Goal: Task Accomplishment & Management: Complete application form

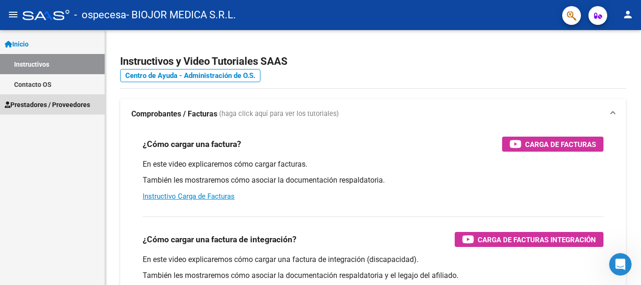
click at [48, 108] on span "Prestadores / Proveedores" at bounding box center [47, 104] width 85 height 10
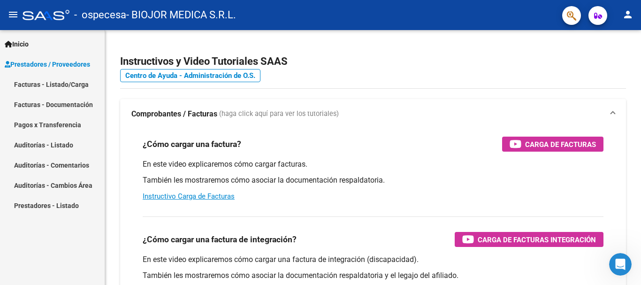
click at [55, 82] on link "Facturas - Listado/Carga" at bounding box center [52, 84] width 105 height 20
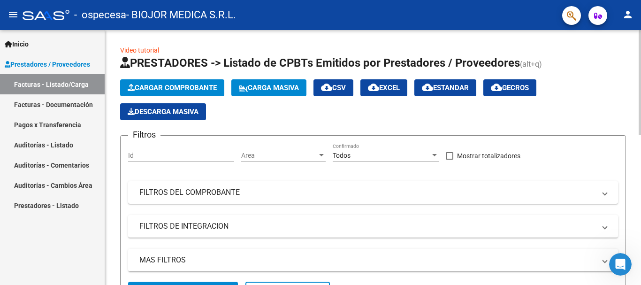
click at [148, 84] on span "Cargar Comprobante" at bounding box center [172, 87] width 89 height 8
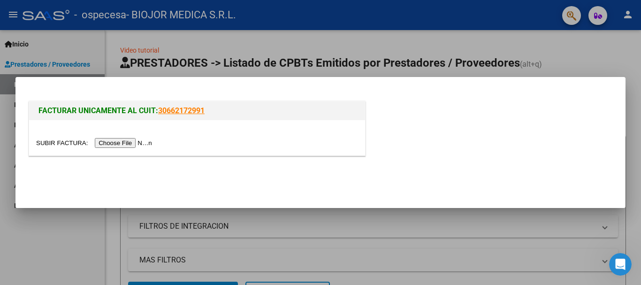
click at [115, 139] on input "file" at bounding box center [95, 143] width 119 height 10
click at [129, 144] on input "file" at bounding box center [95, 143] width 119 height 10
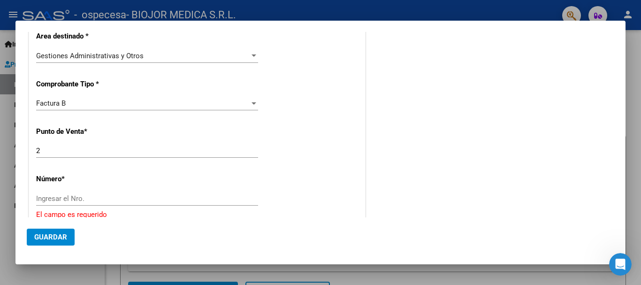
scroll to position [235, 0]
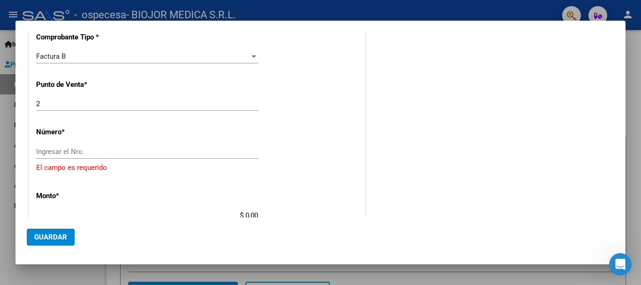
click at [190, 153] on input "Ingresar el Nro." at bounding box center [147, 151] width 222 height 8
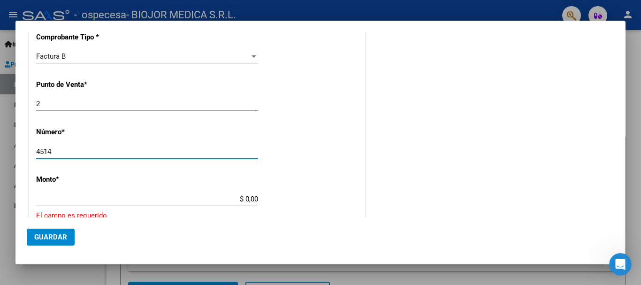
type input "4514"
click at [168, 190] on div "CUIT * 30-71410169-9 Ingresar CUIT ANALISIS PRESTADOR BIOJOR MEDICA S.R.L. ARCA…" at bounding box center [197, 197] width 336 height 634
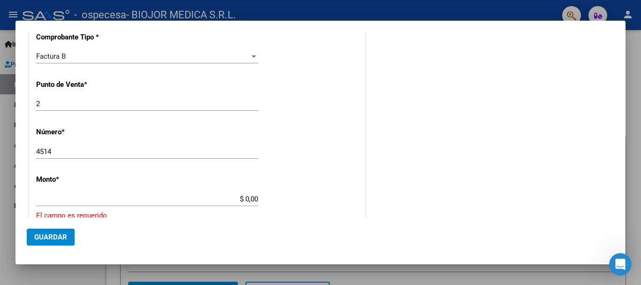
type input "$ 458.039,45"
type input "[DATE]"
type input "75409486563977"
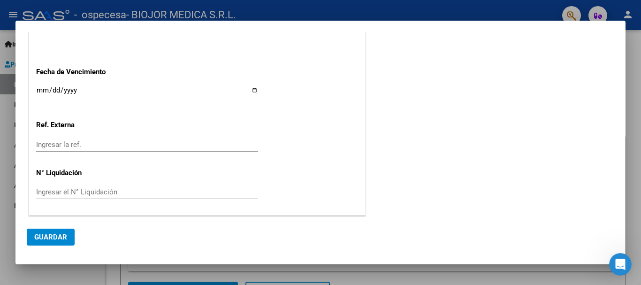
scroll to position [465, 0]
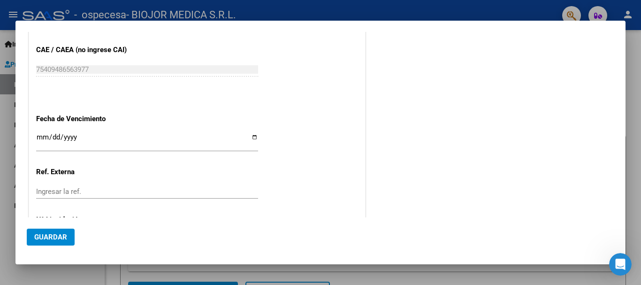
click at [212, 136] on input "Ingresar la fecha" at bounding box center [147, 140] width 222 height 15
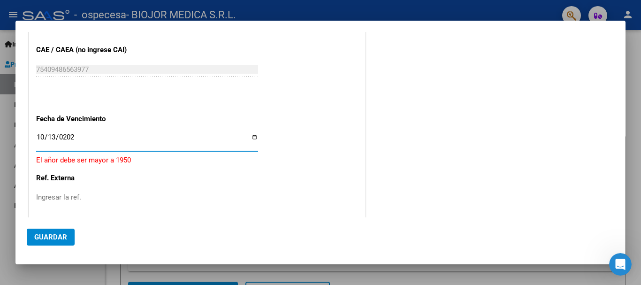
type input "[DATE]"
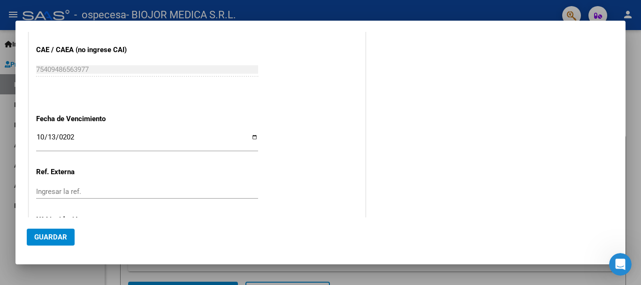
scroll to position [512, 0]
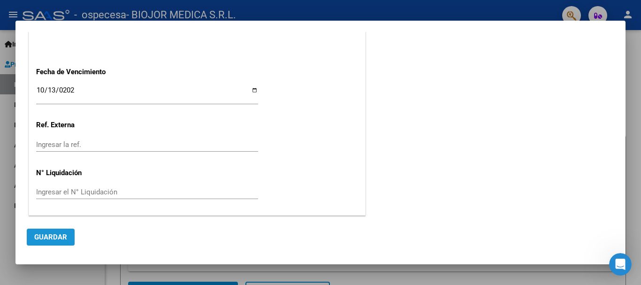
click at [56, 237] on span "Guardar" at bounding box center [50, 237] width 33 height 8
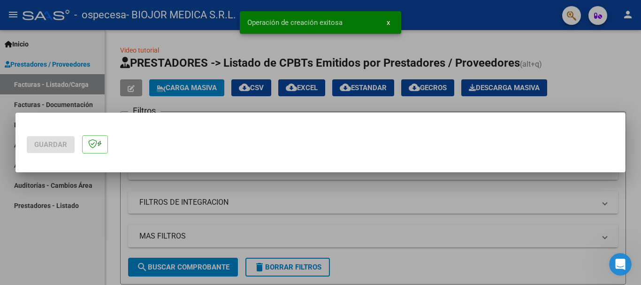
scroll to position [0, 0]
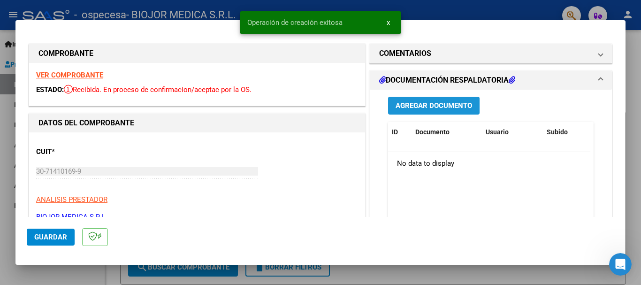
click at [431, 108] on span "Agregar Documento" at bounding box center [433, 106] width 76 height 8
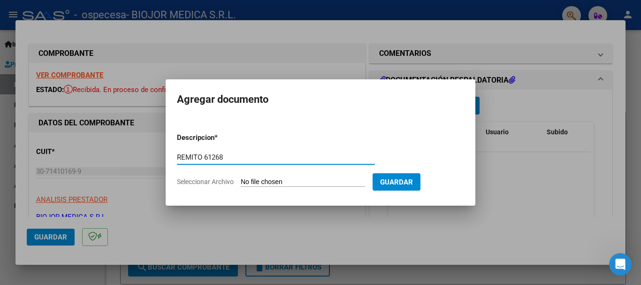
type input "REMITO 61268"
click at [406, 181] on span "Guardar" at bounding box center [396, 182] width 33 height 8
click at [359, 175] on form "Descripcion * REMITO 61268 Escriba aquí una descripcion Seleccionar Archivo Gua…" at bounding box center [320, 159] width 287 height 68
click at [298, 182] on input "Seleccionar Archivo" at bounding box center [303, 182] width 124 height 9
type input "C:\fakepath\REMITO 61268 ROCO.jpg"
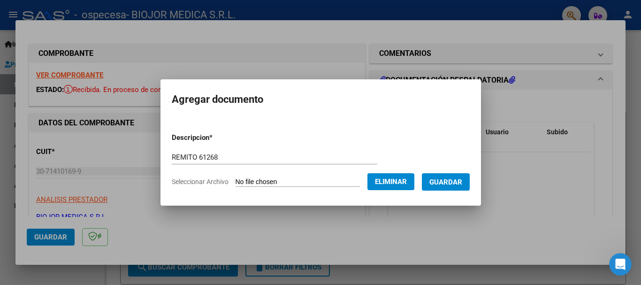
click at [448, 180] on span "Guardar" at bounding box center [445, 182] width 33 height 8
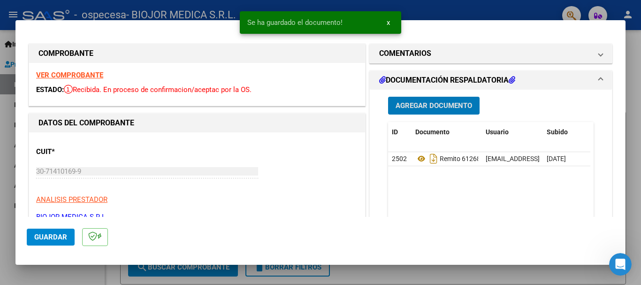
click at [630, 155] on div at bounding box center [320, 142] width 641 height 285
type input "$ 0,00"
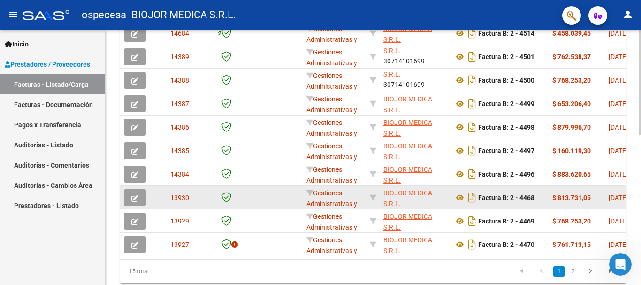
scroll to position [364, 0]
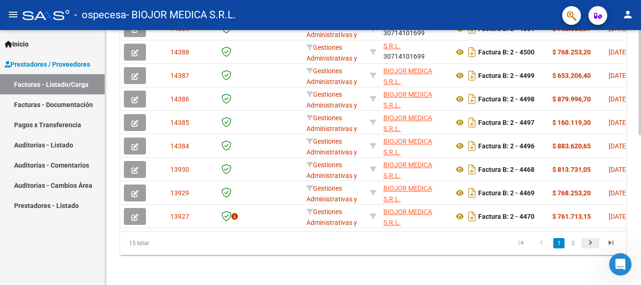
click at [591, 242] on icon "go to next page" at bounding box center [590, 243] width 12 height 11
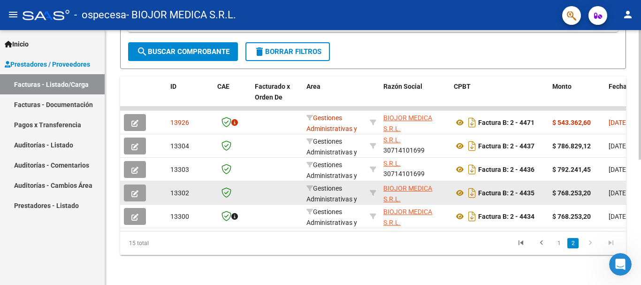
scroll to position [247, 0]
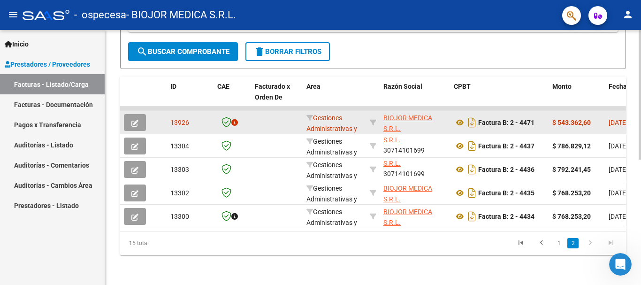
drag, startPoint x: 467, startPoint y: 100, endPoint x: 543, endPoint y: 106, distance: 75.8
click at [542, 106] on datatable-scroller "13926 Gestiones Administrativas y Otros BIOJOR MEDICA S.R.L. 30714101699 Factur…" at bounding box center [373, 166] width 506 height 121
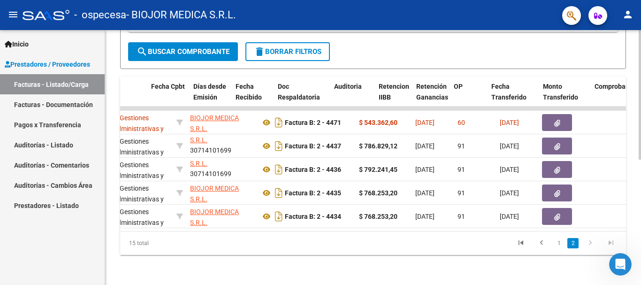
scroll to position [0, 0]
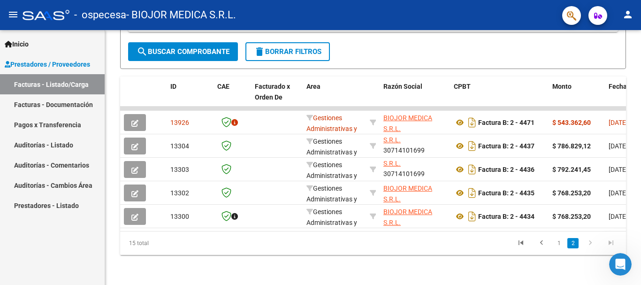
click at [51, 124] on link "Pagos x Transferencia" at bounding box center [52, 124] width 105 height 20
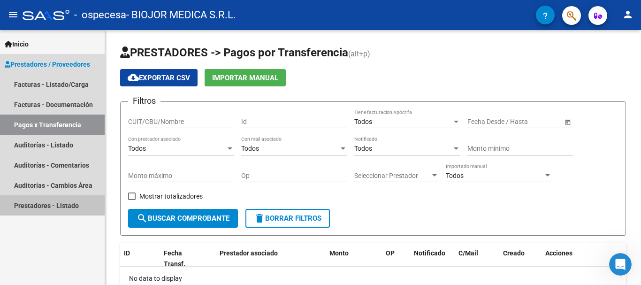
click at [50, 203] on link "Prestadores - Listado" at bounding box center [52, 205] width 105 height 20
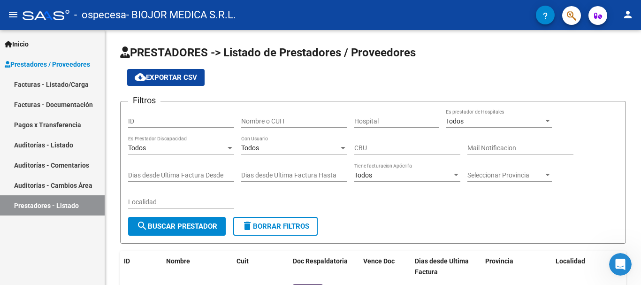
click at [45, 126] on link "Pagos x Transferencia" at bounding box center [52, 124] width 105 height 20
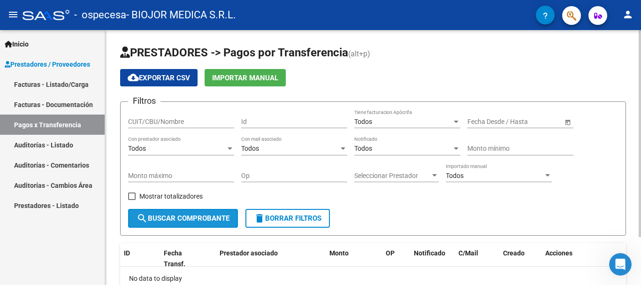
click at [140, 218] on mat-icon "search" at bounding box center [141, 217] width 11 height 11
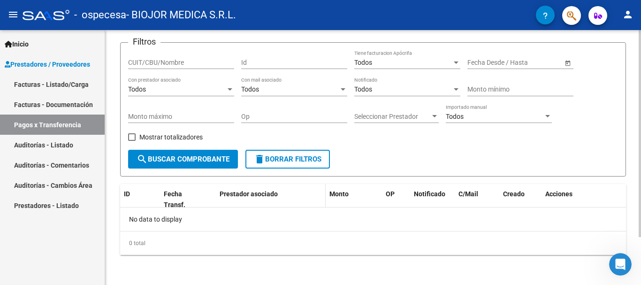
click at [243, 202] on datatable-header-cell "Prestador asociado" at bounding box center [271, 199] width 110 height 31
click at [234, 224] on div "No data to display" at bounding box center [373, 218] width 506 height 23
click at [161, 242] on div "0 total" at bounding box center [373, 242] width 506 height 23
click at [147, 214] on div "No data to display" at bounding box center [373, 218] width 506 height 23
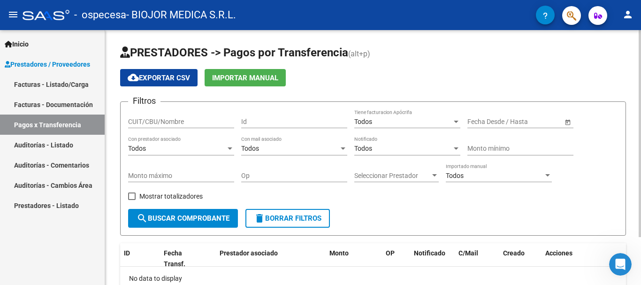
scroll to position [47, 0]
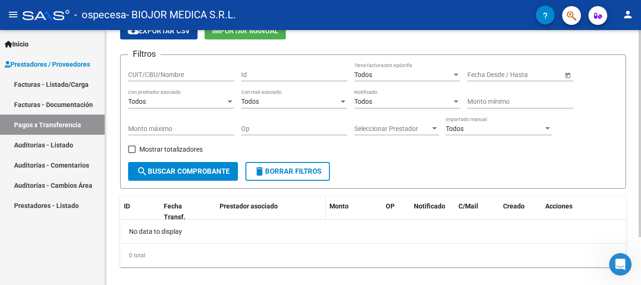
click at [264, 215] on datatable-header-cell "Prestador asociado" at bounding box center [271, 211] width 110 height 31
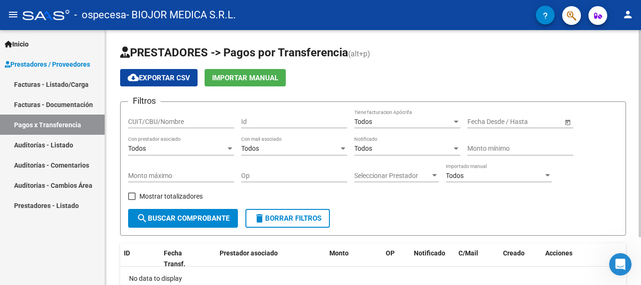
click at [265, 122] on input "Id" at bounding box center [294, 122] width 106 height 8
click at [179, 149] on div "Todos" at bounding box center [177, 148] width 98 height 8
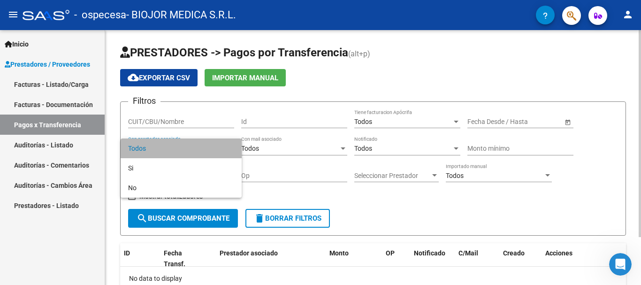
click at [179, 149] on span "Todos" at bounding box center [181, 148] width 106 height 20
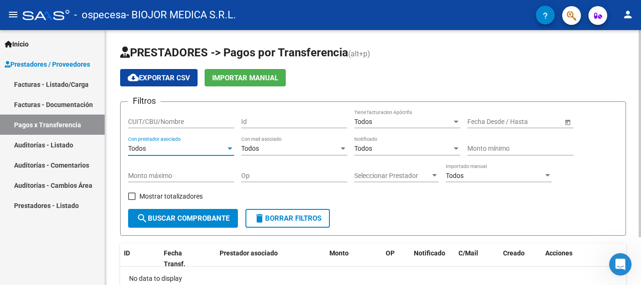
click at [356, 175] on span "Seleccionar Prestador" at bounding box center [392, 176] width 76 height 8
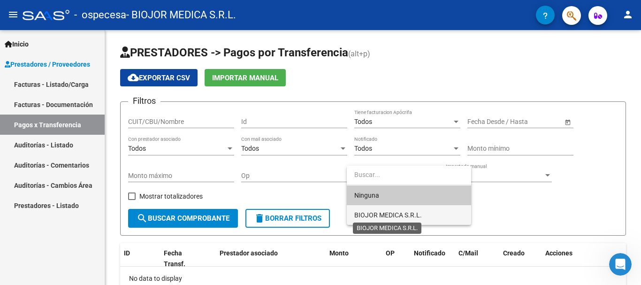
click at [365, 211] on span "BIOJOR MEDICA S.R.L." at bounding box center [388, 215] width 68 height 8
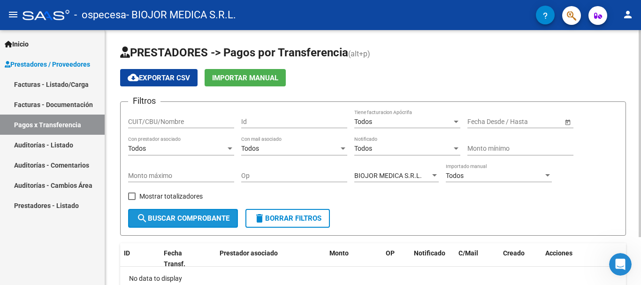
click at [167, 220] on span "search Buscar Comprobante" at bounding box center [182, 218] width 93 height 8
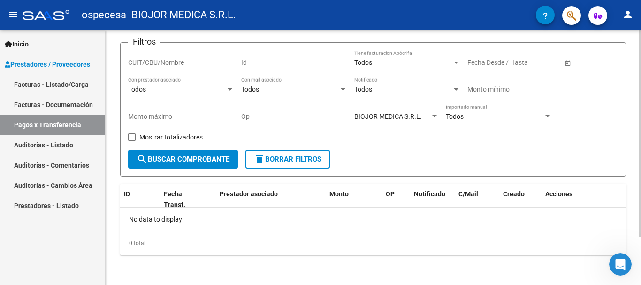
click at [161, 247] on div "0 total" at bounding box center [373, 242] width 506 height 23
click at [139, 217] on div "No data to display" at bounding box center [373, 218] width 506 height 23
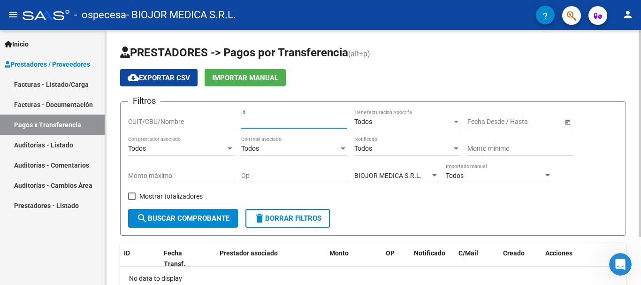
click at [254, 119] on input "Id" at bounding box center [294, 122] width 106 height 8
type input "4434"
click at [216, 220] on span "search Buscar Comprobante" at bounding box center [182, 218] width 93 height 8
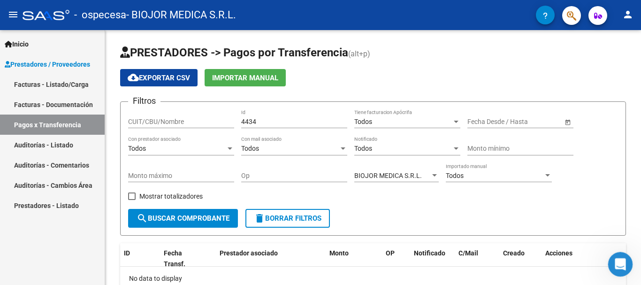
click at [620, 258] on icon "Abrir Intercom Messenger" at bounding box center [618, 262] width 15 height 15
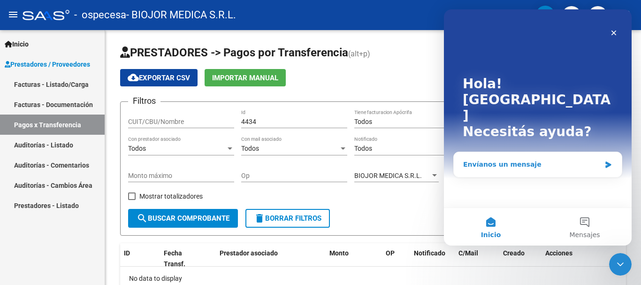
click at [495, 159] on div "Envíanos un mensaje" at bounding box center [531, 164] width 137 height 10
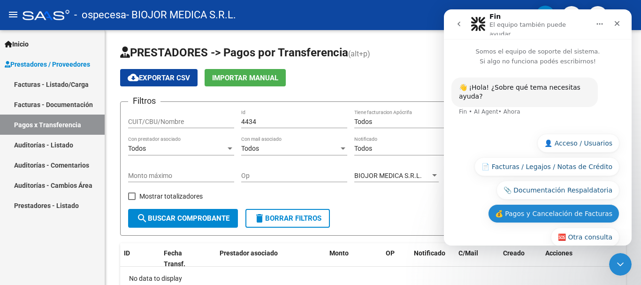
click at [546, 204] on button "💰 Pagos y Cancelación de Facturas" at bounding box center [553, 213] width 131 height 19
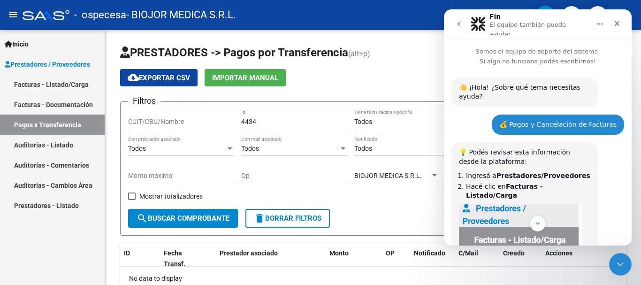
click at [44, 82] on link "Facturas - Listado/Carga" at bounding box center [52, 84] width 105 height 20
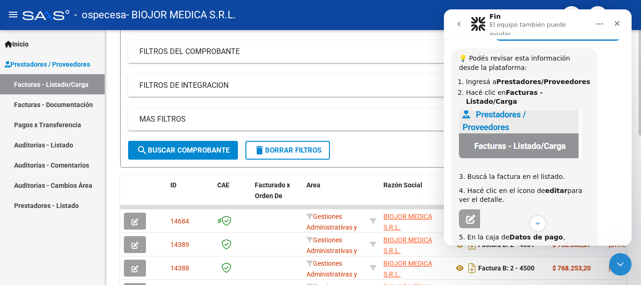
scroll to position [188, 0]
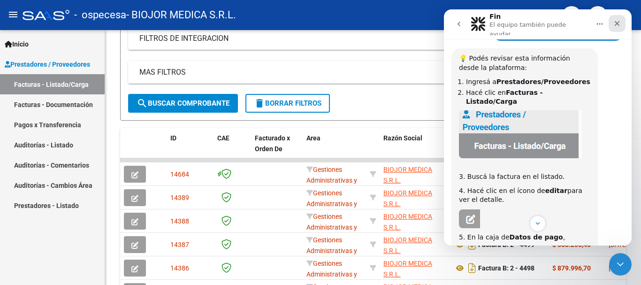
click at [617, 22] on icon "Cerrar" at bounding box center [616, 23] width 5 height 5
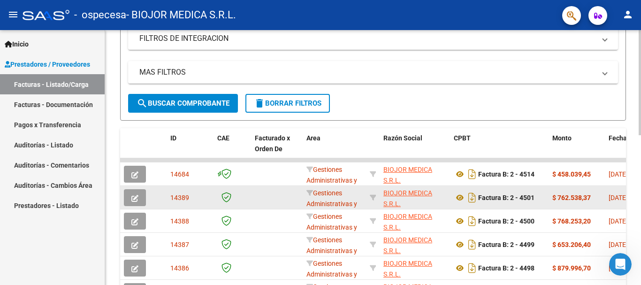
scroll to position [364, 0]
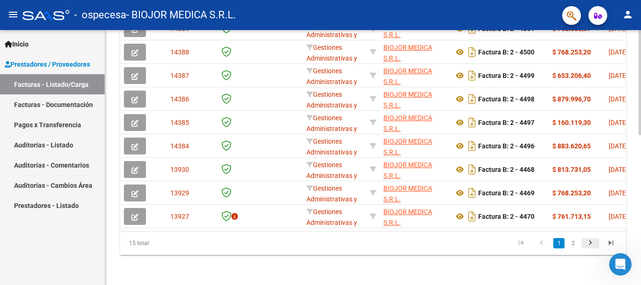
click at [589, 242] on icon "go to next page" at bounding box center [590, 243] width 12 height 11
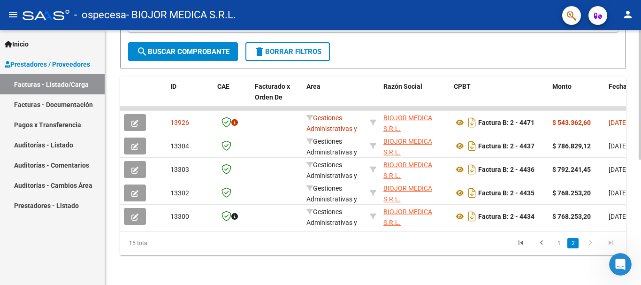
scroll to position [247, 0]
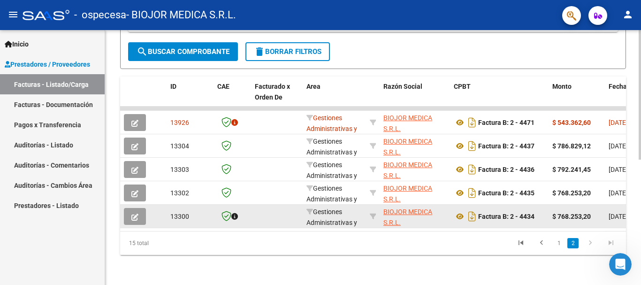
click at [132, 213] on icon "button" at bounding box center [134, 216] width 7 height 7
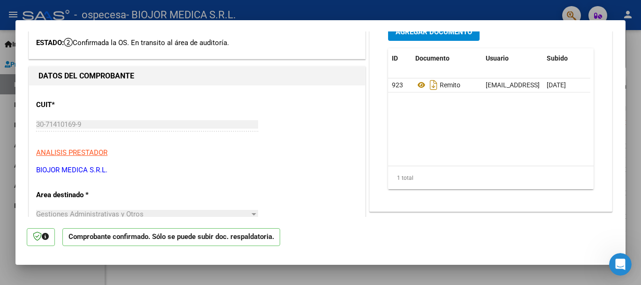
scroll to position [0, 0]
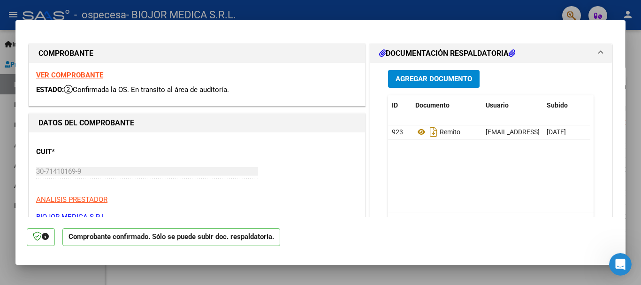
click at [631, 109] on div at bounding box center [320, 142] width 641 height 285
type input "$ 0,00"
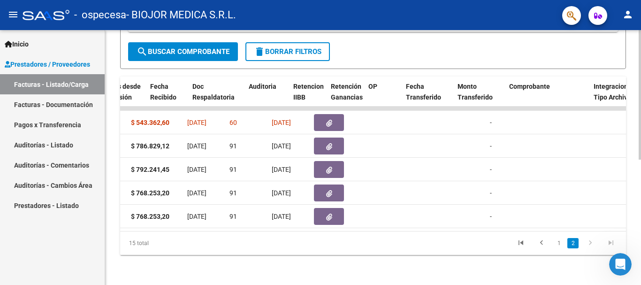
scroll to position [0, 374]
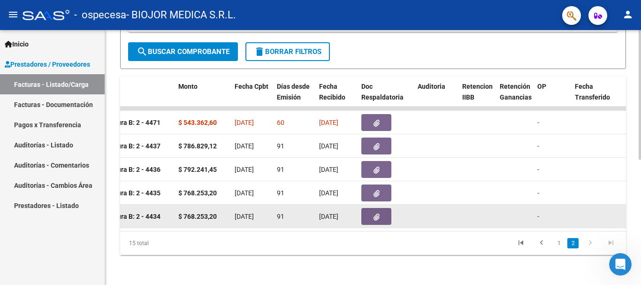
click at [378, 212] on span "button" at bounding box center [376, 216] width 6 height 8
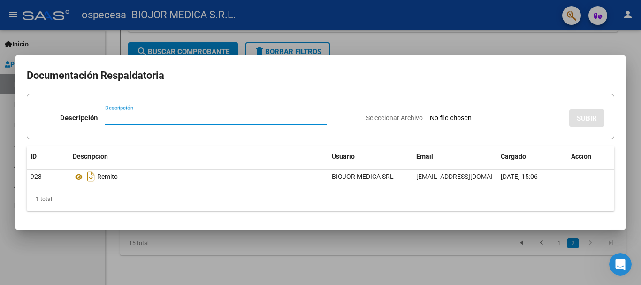
click at [585, 32] on div at bounding box center [320, 142] width 641 height 285
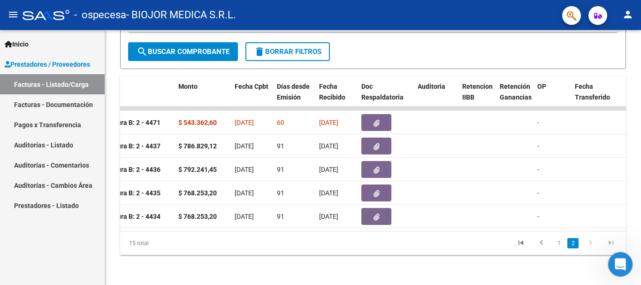
click at [613, 263] on icon "Abrir Intercom Messenger" at bounding box center [618, 262] width 15 height 15
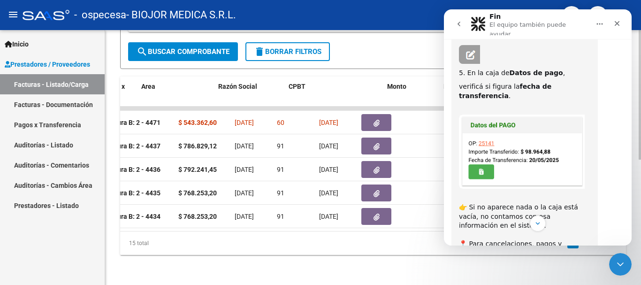
scroll to position [0, 0]
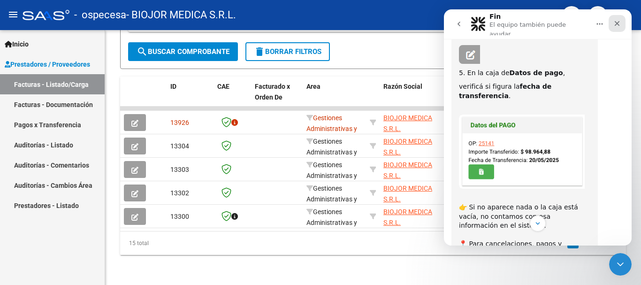
click at [616, 21] on icon "Cerrar" at bounding box center [616, 23] width 5 height 5
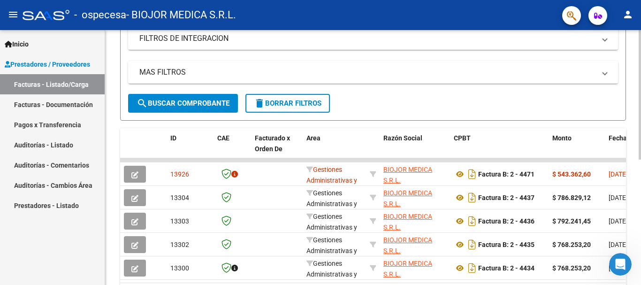
scroll to position [235, 0]
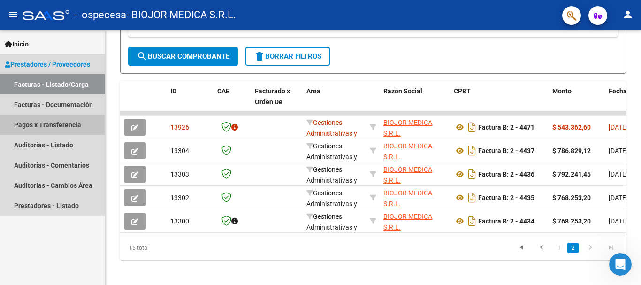
click at [65, 122] on link "Pagos x Transferencia" at bounding box center [52, 124] width 105 height 20
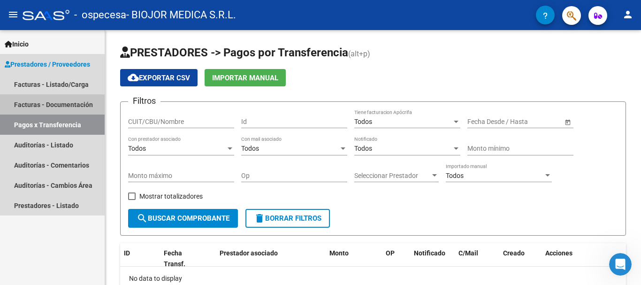
click at [62, 101] on link "Facturas - Documentación" at bounding box center [52, 104] width 105 height 20
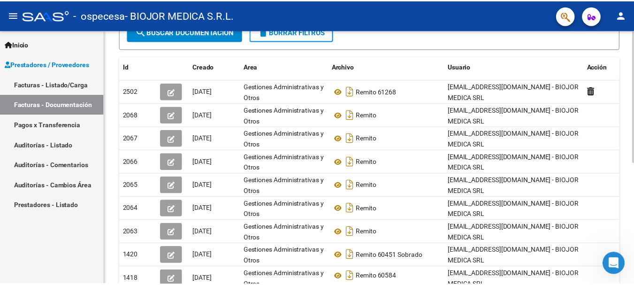
scroll to position [235, 0]
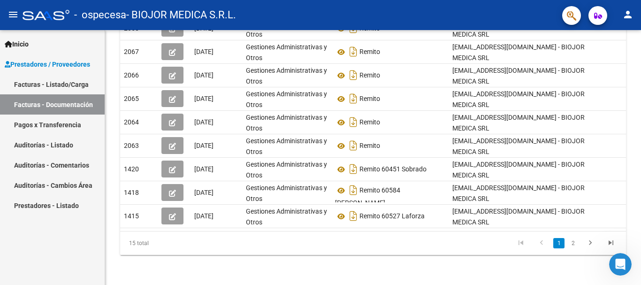
click at [629, 17] on mat-icon "person" at bounding box center [627, 14] width 11 height 11
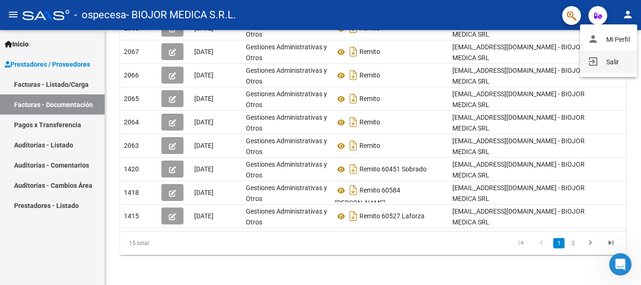
click at [608, 61] on button "exit_to_app Salir" at bounding box center [608, 62] width 57 height 23
